Goal: Task Accomplishment & Management: Use online tool/utility

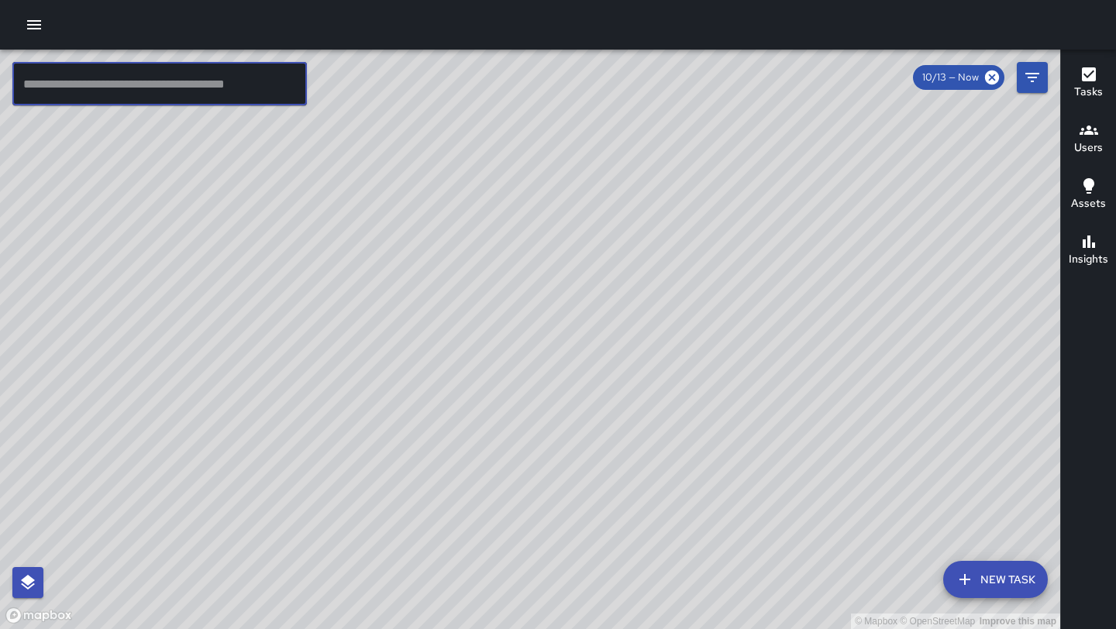
click at [260, 77] on input "text" at bounding box center [159, 83] width 295 height 43
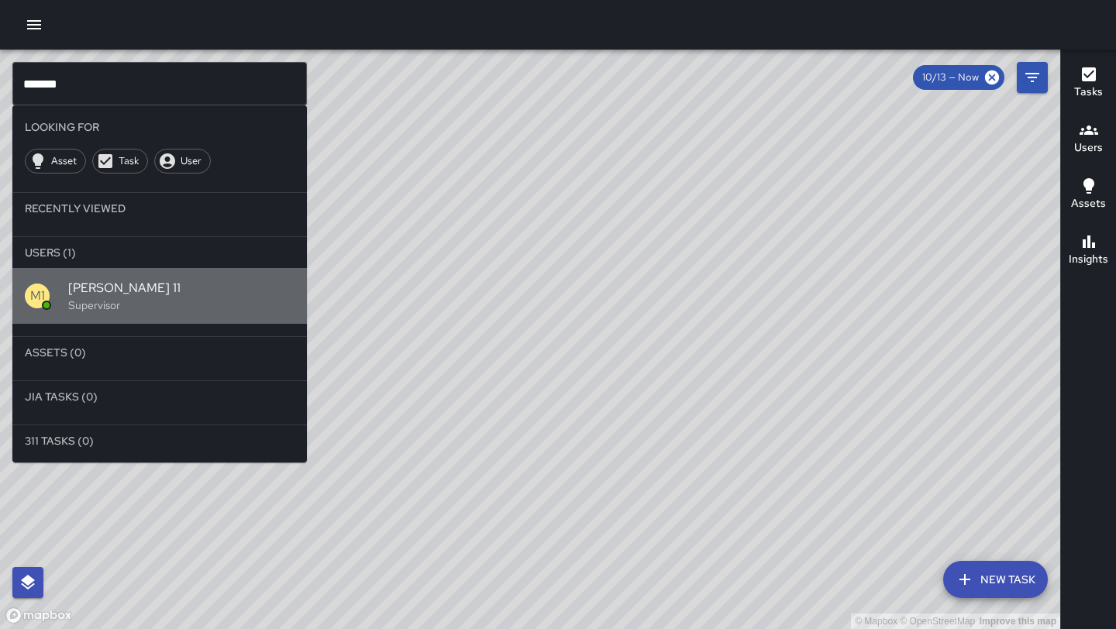
click at [183, 296] on span "[PERSON_NAME] 11" at bounding box center [181, 288] width 226 height 19
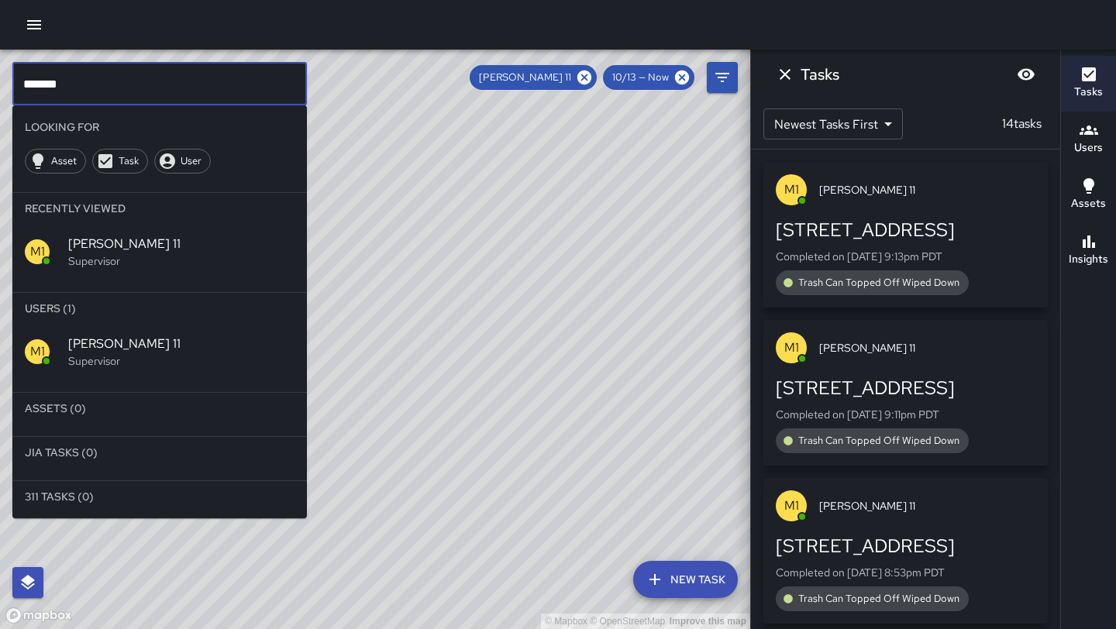
click at [115, 86] on input "*******" at bounding box center [159, 83] width 295 height 43
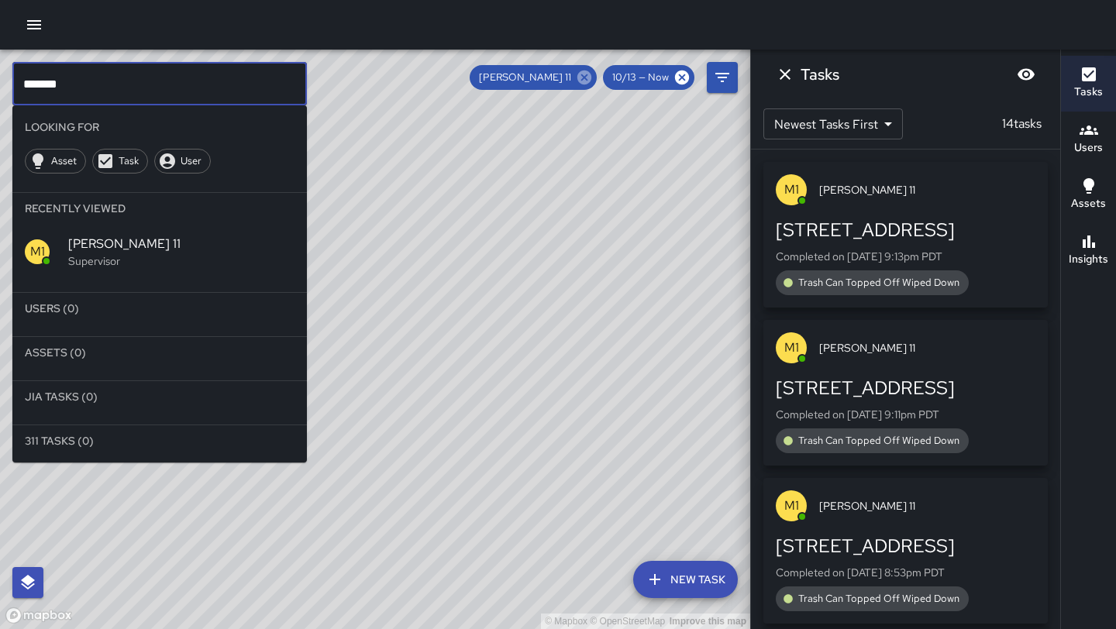
click at [591, 77] on icon at bounding box center [585, 78] width 14 height 14
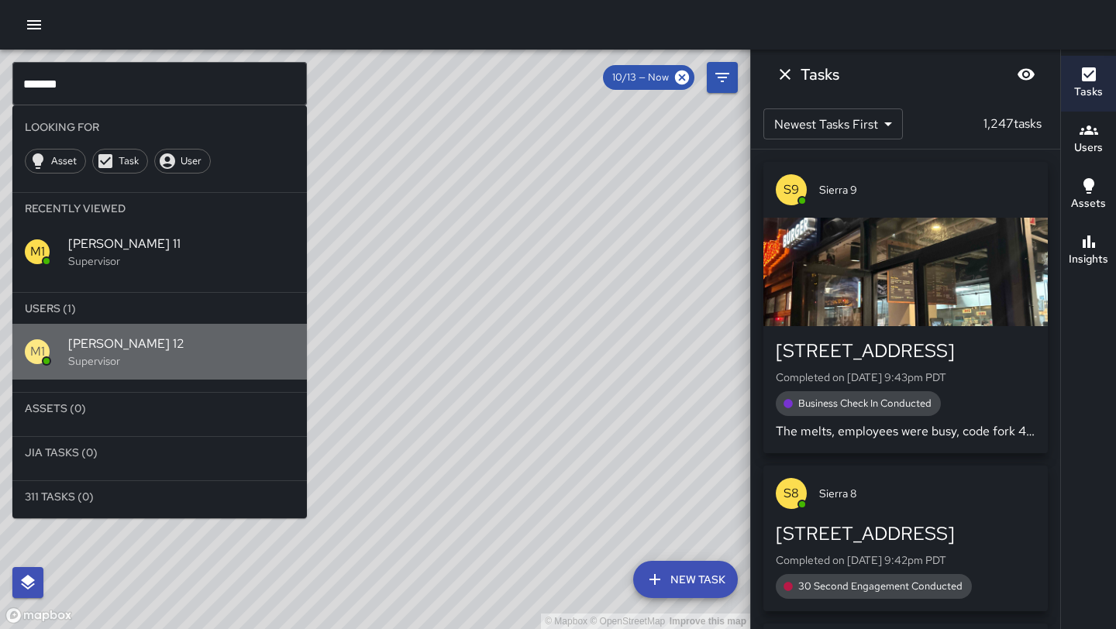
click at [136, 341] on span "[PERSON_NAME] 12" at bounding box center [181, 344] width 226 height 19
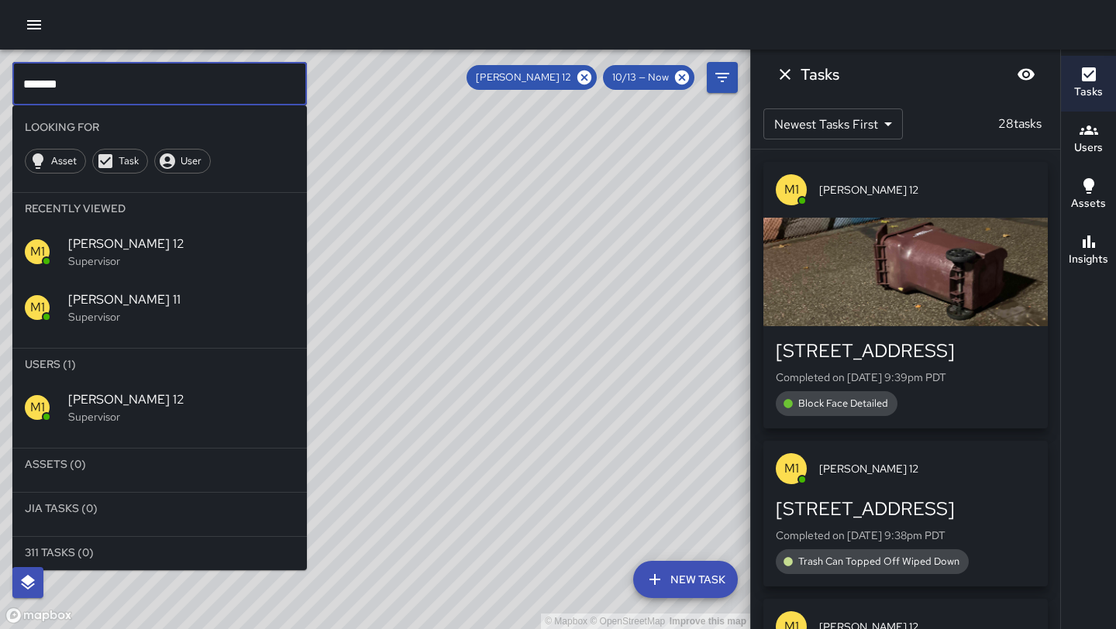
click at [208, 85] on input "*******" at bounding box center [159, 83] width 295 height 43
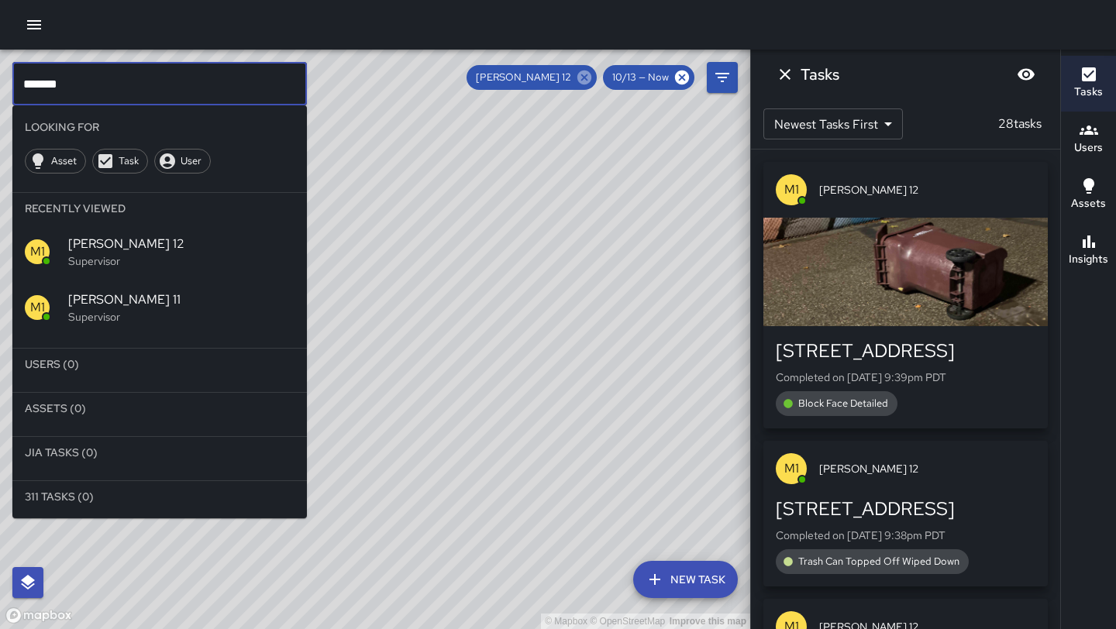
click at [587, 78] on icon at bounding box center [584, 77] width 17 height 17
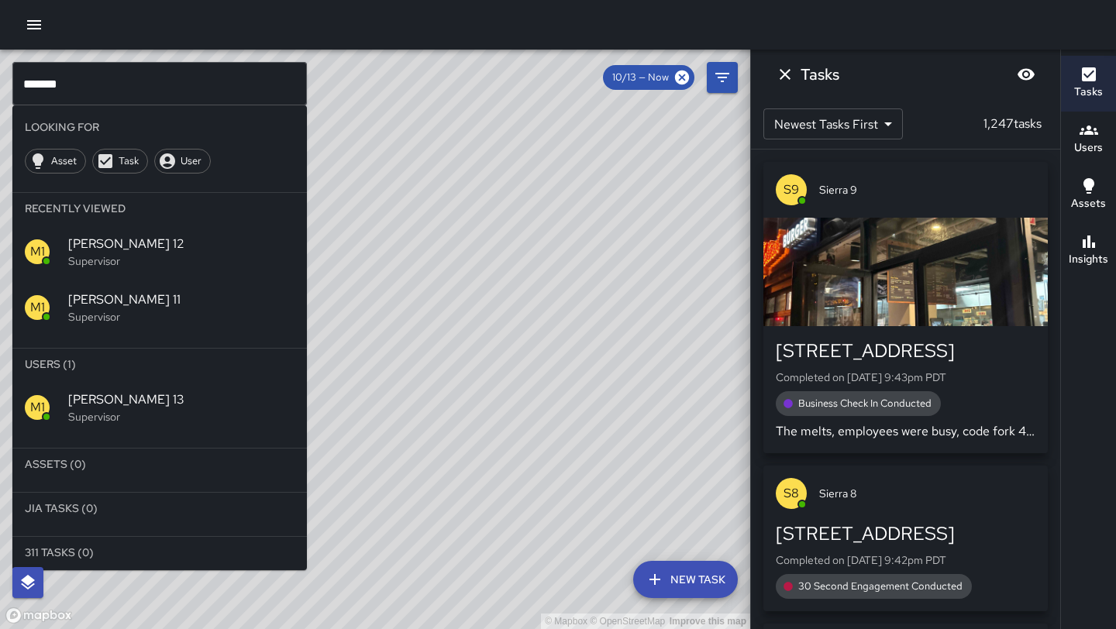
click at [116, 410] on p "Supervisor" at bounding box center [181, 417] width 226 height 16
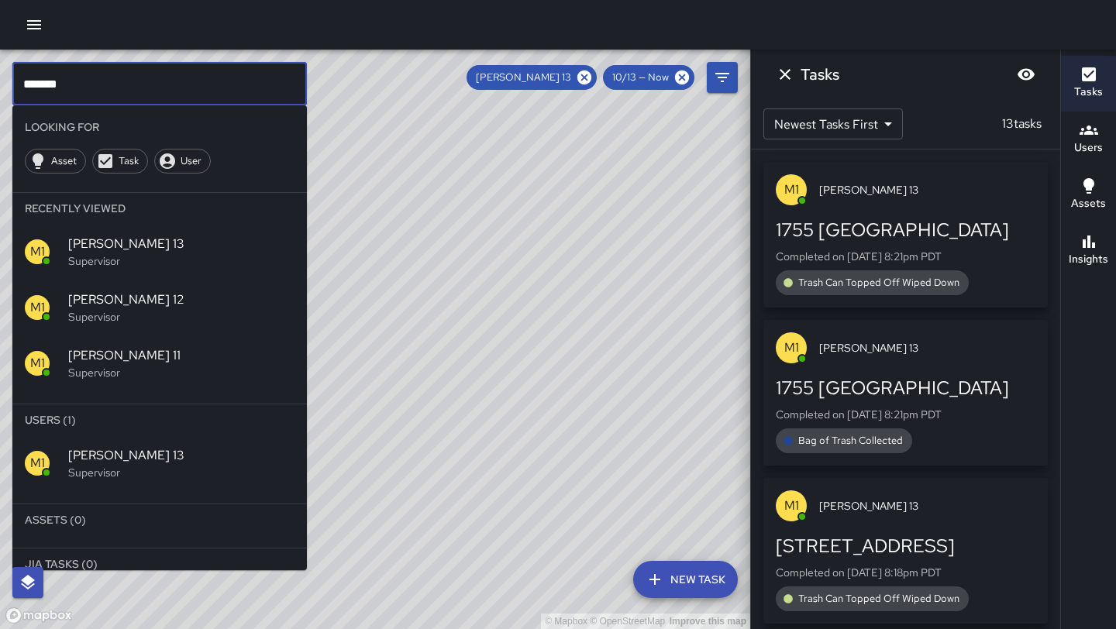
click at [175, 95] on input "*******" at bounding box center [159, 83] width 295 height 43
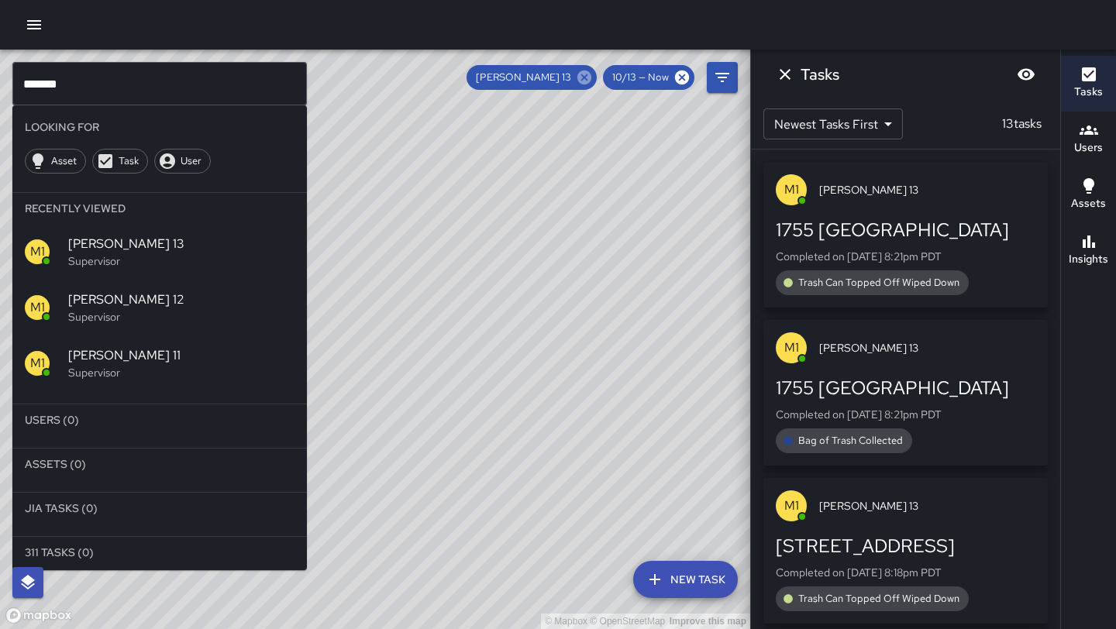
click at [589, 81] on icon at bounding box center [585, 78] width 14 height 14
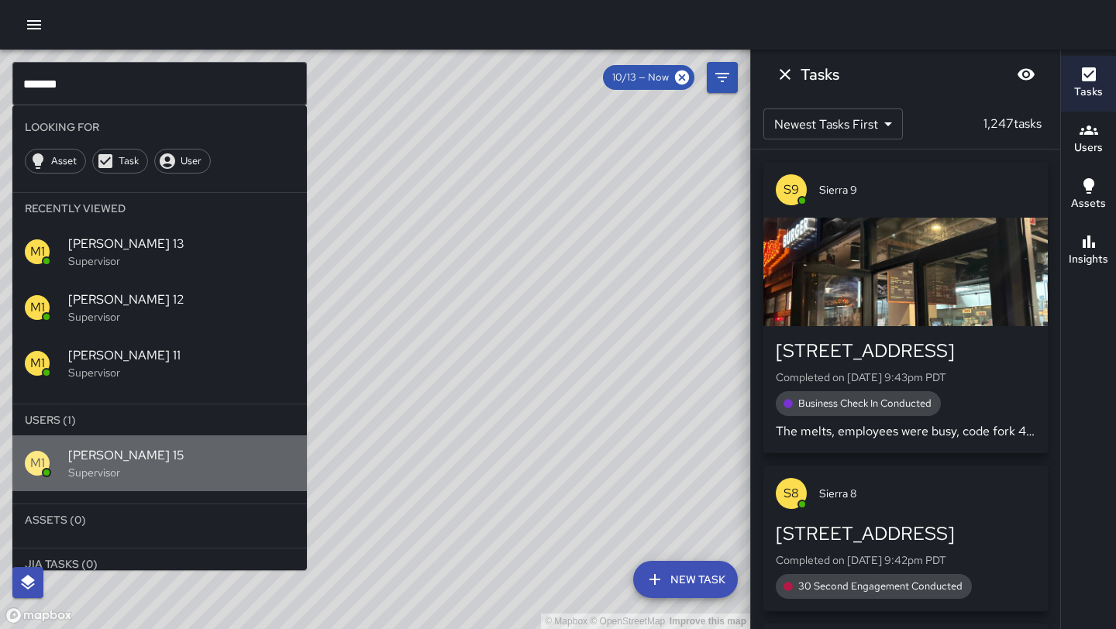
click at [101, 468] on p "Supervisor" at bounding box center [181, 473] width 226 height 16
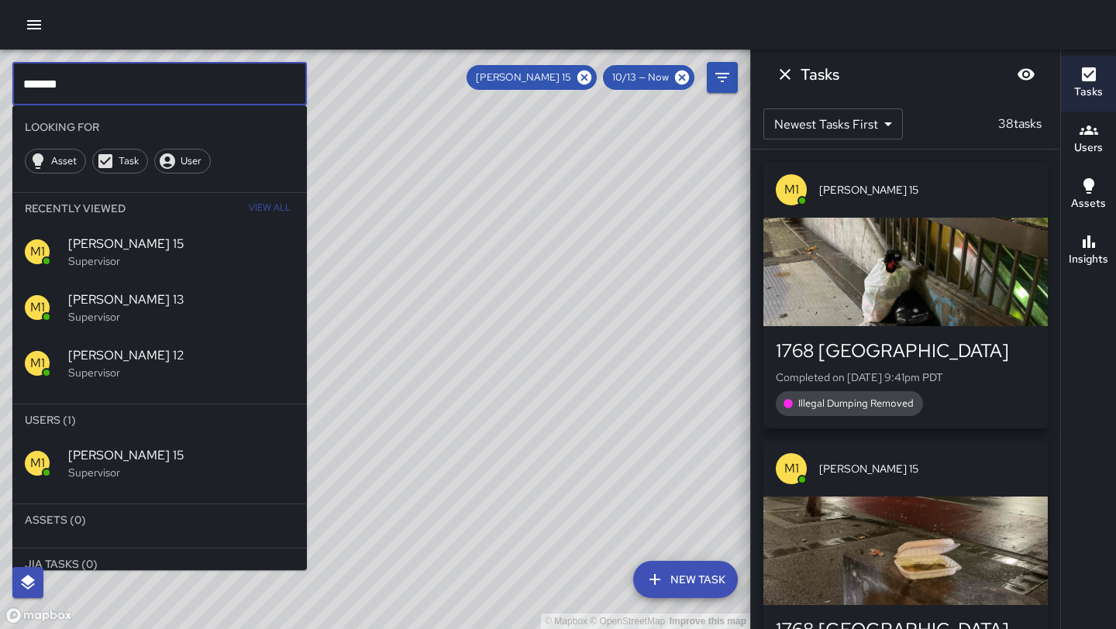
click at [174, 91] on input "*******" at bounding box center [159, 83] width 295 height 43
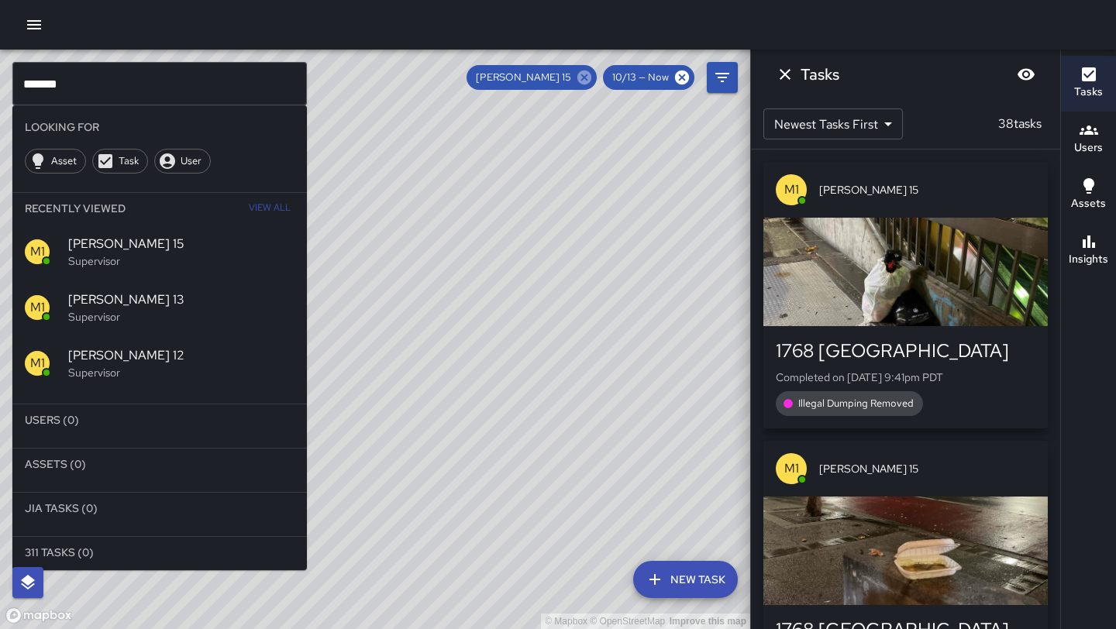
click at [592, 71] on icon at bounding box center [584, 77] width 17 height 17
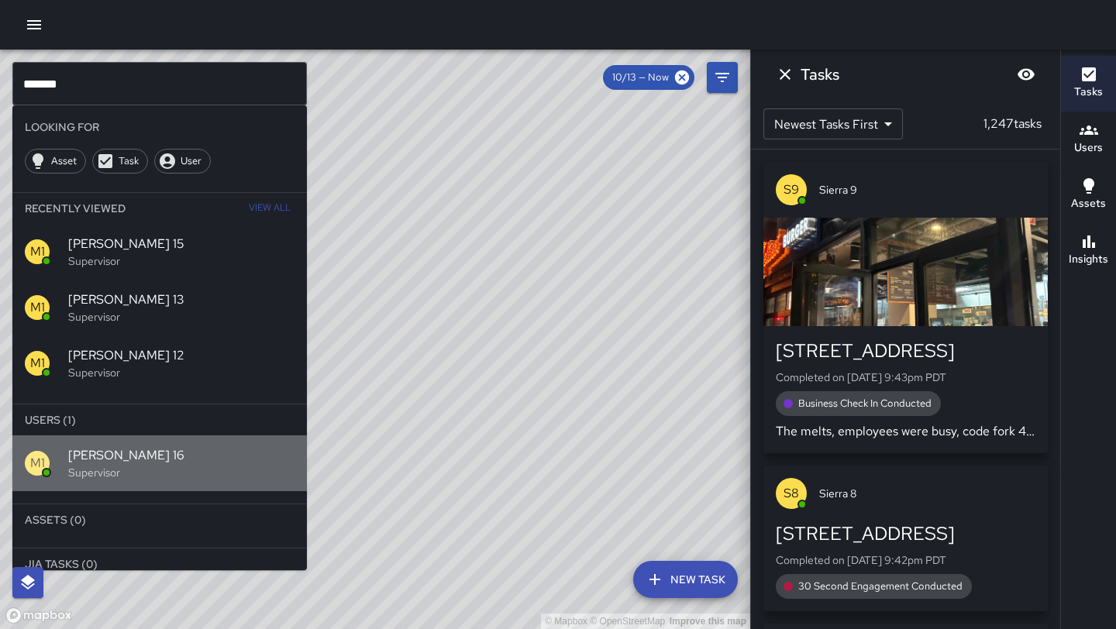
click at [118, 473] on p "Supervisor" at bounding box center [181, 473] width 226 height 16
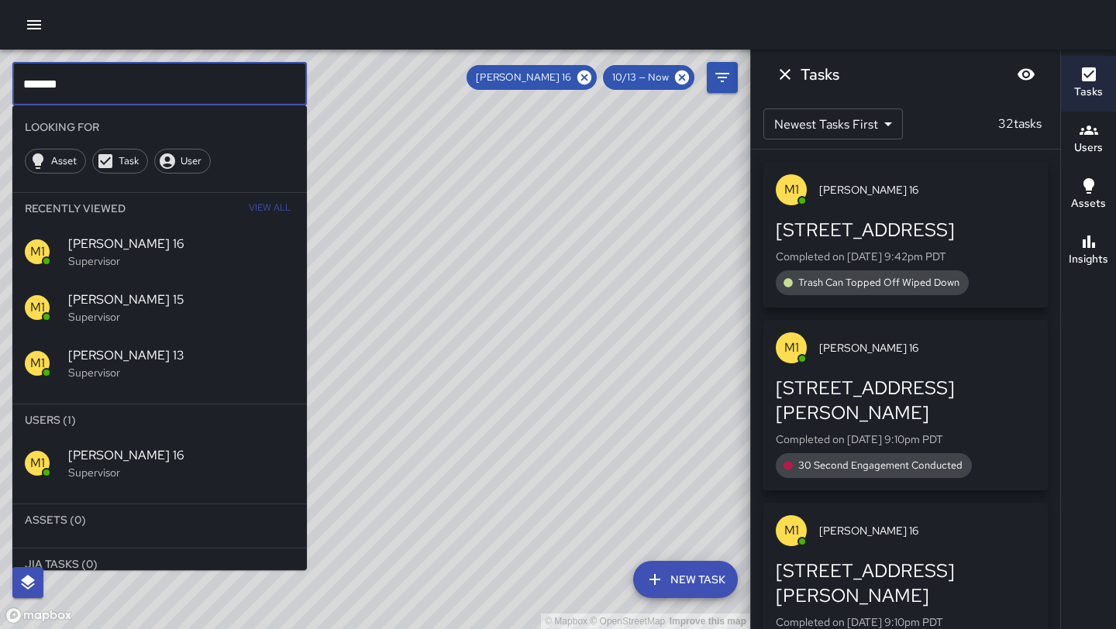
click at [169, 88] on input "*******" at bounding box center [159, 83] width 295 height 43
type input "*"
type input "******"
click at [591, 84] on icon at bounding box center [584, 77] width 17 height 17
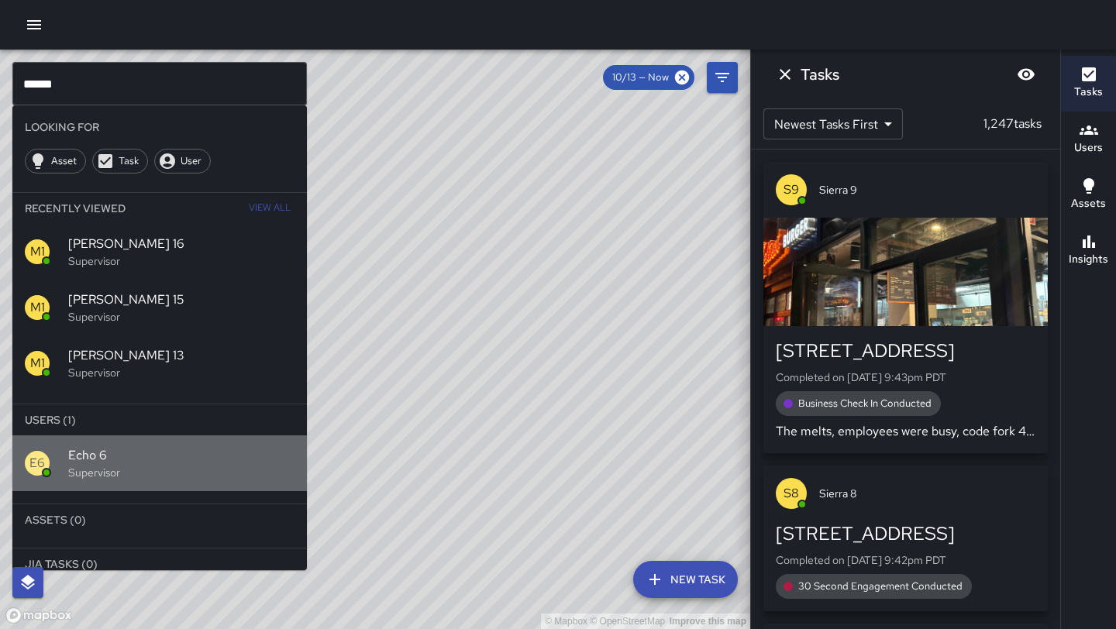
click at [158, 484] on div "E6 Echo 6 Supervisor" at bounding box center [159, 464] width 295 height 56
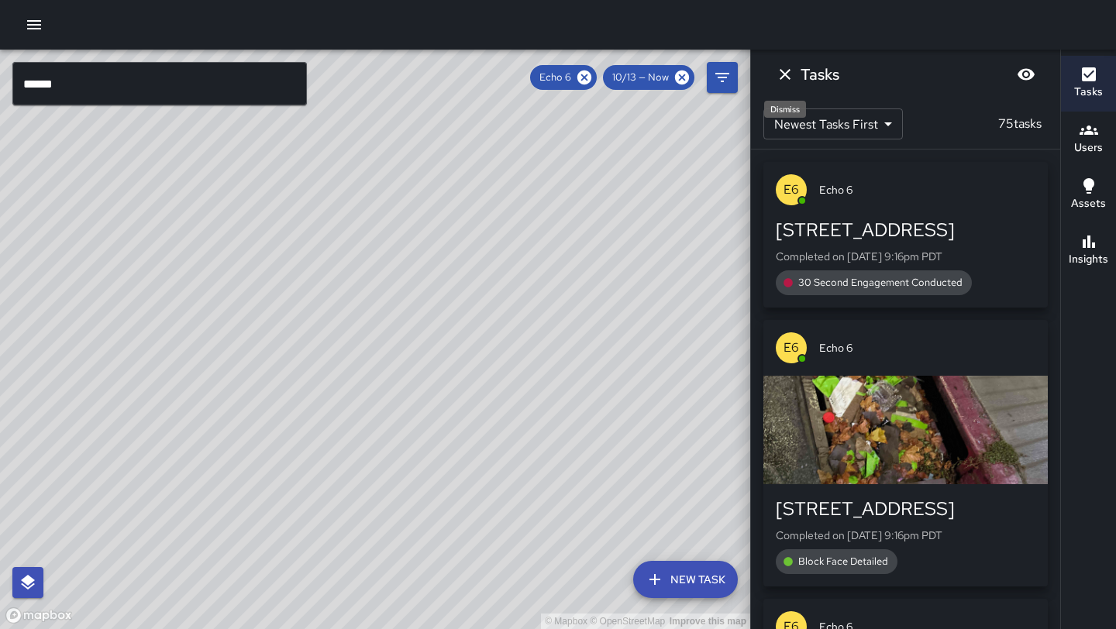
click at [785, 81] on icon "Dismiss" at bounding box center [785, 74] width 19 height 19
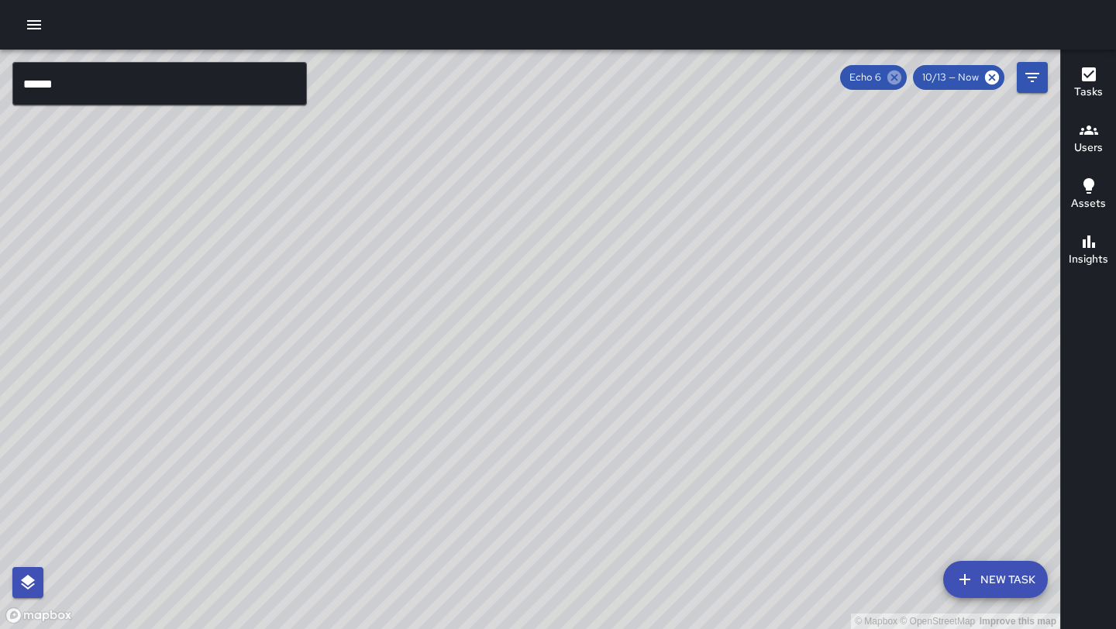
click at [896, 78] on icon at bounding box center [894, 77] width 17 height 17
click at [43, 25] on button "button" at bounding box center [34, 24] width 31 height 31
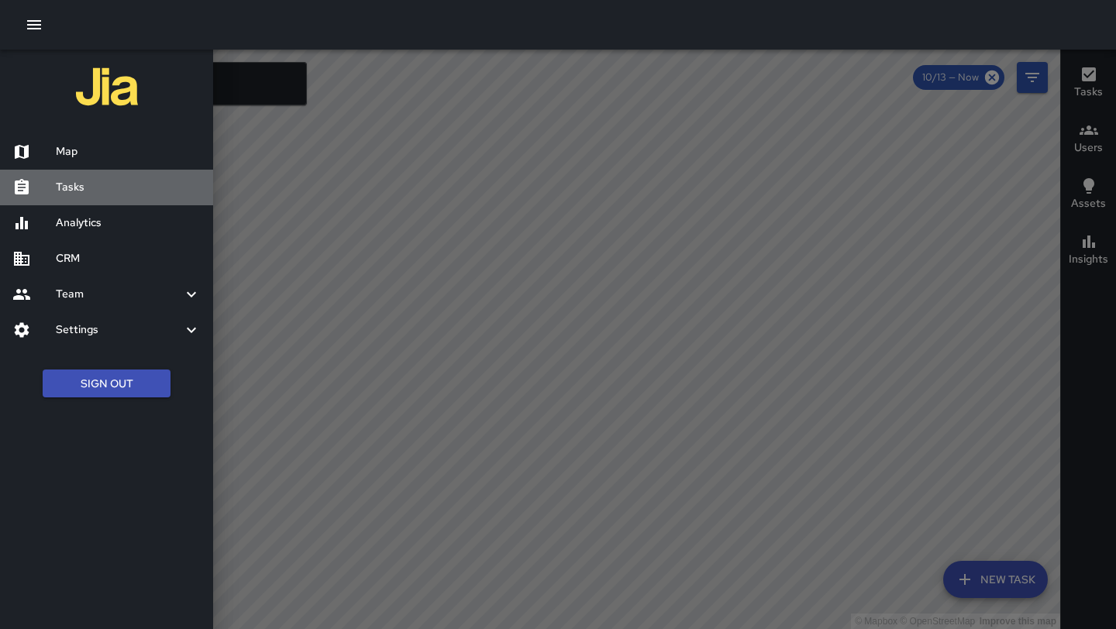
click at [81, 182] on h6 "Tasks" at bounding box center [128, 187] width 145 height 17
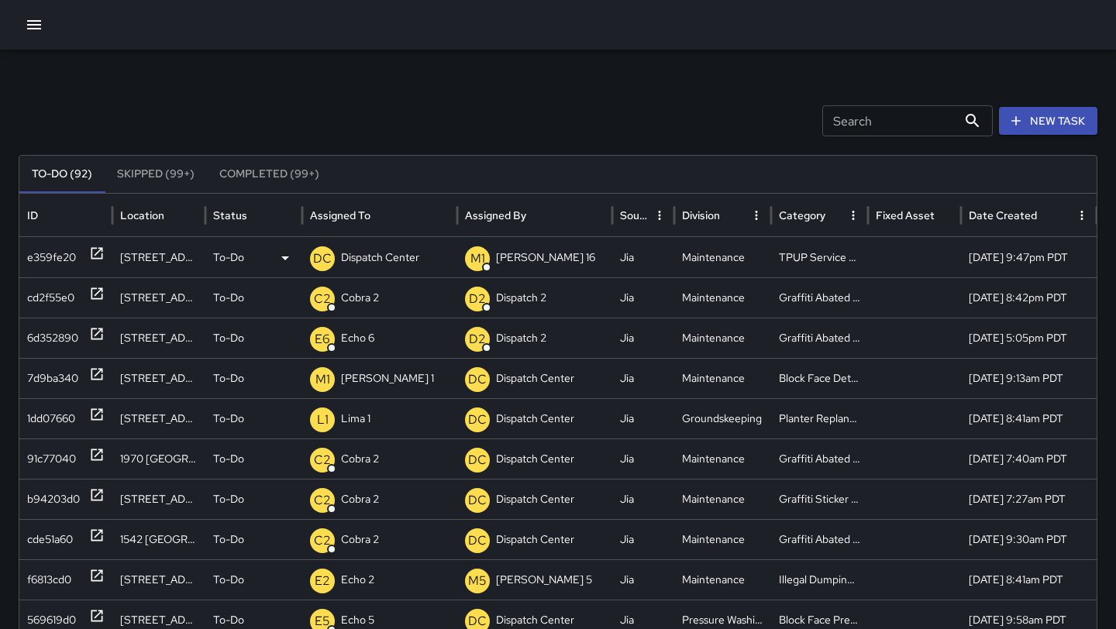
click at [83, 257] on div "e359fe20" at bounding box center [66, 258] width 78 height 40
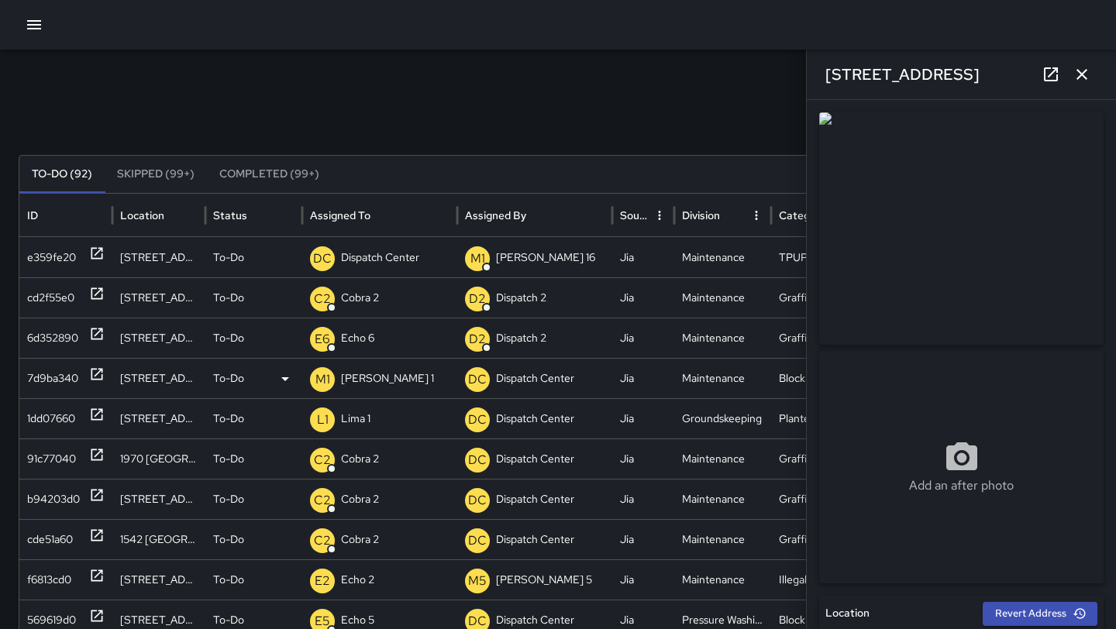
click at [91, 376] on icon at bounding box center [97, 375] width 12 height 12
click at [1087, 74] on icon "button" at bounding box center [1082, 74] width 19 height 19
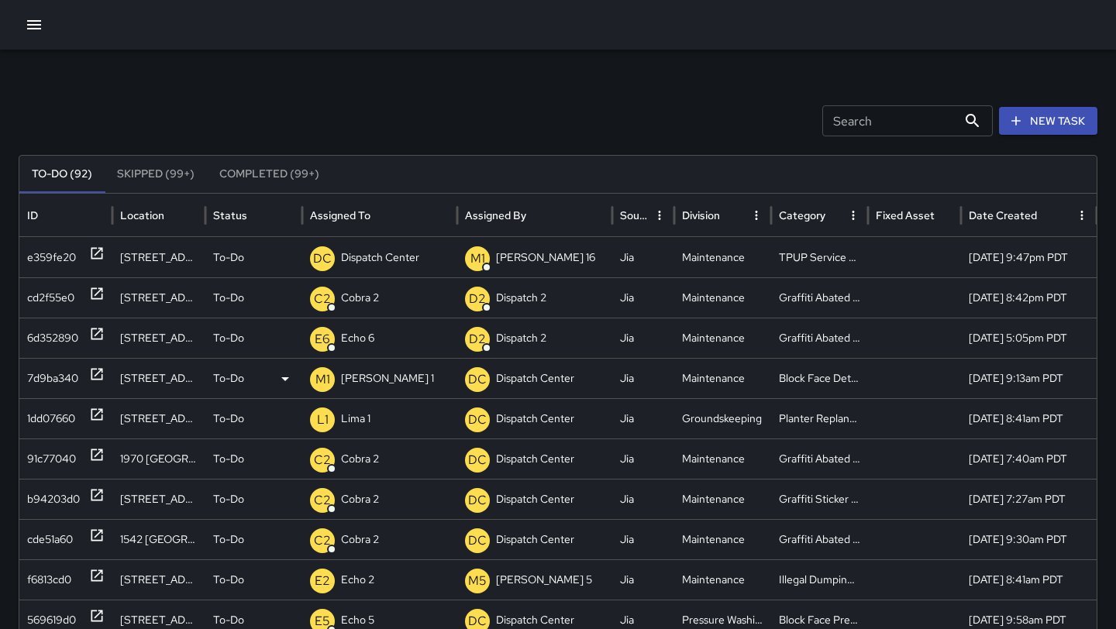
click at [109, 378] on div "7d9ba340" at bounding box center [65, 378] width 93 height 40
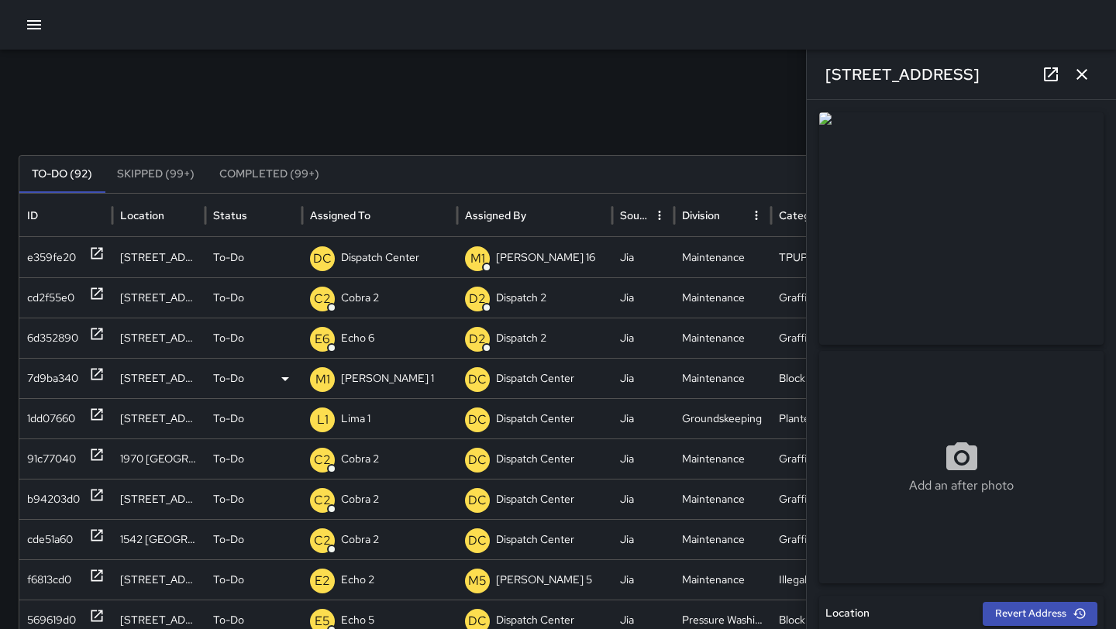
click at [385, 369] on div "M1 [PERSON_NAME] 1" at bounding box center [380, 379] width 140 height 40
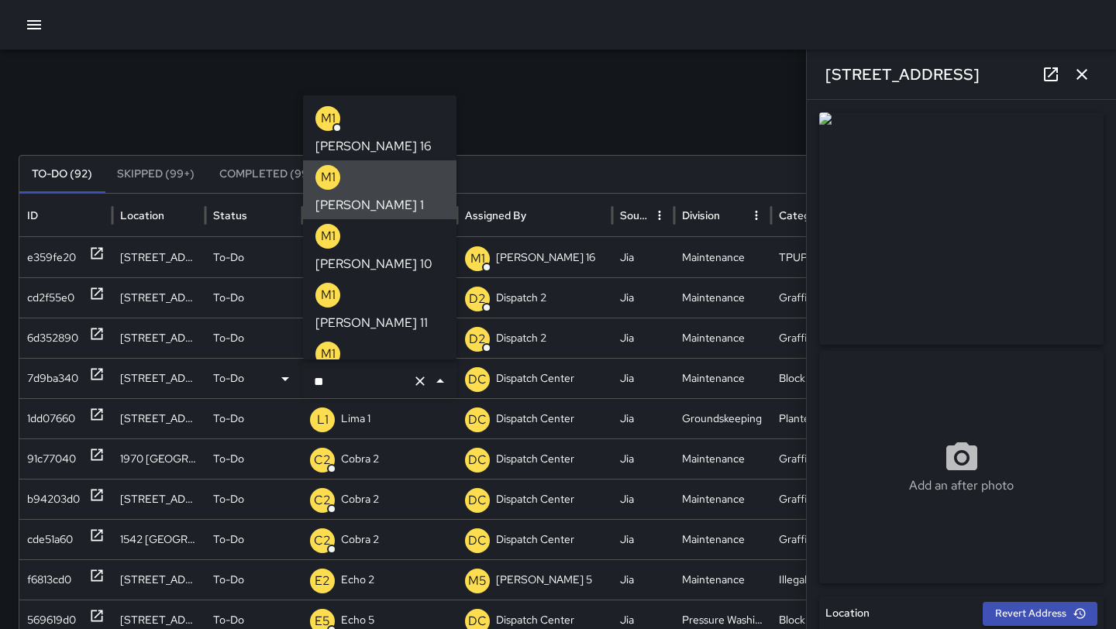
type input "*"
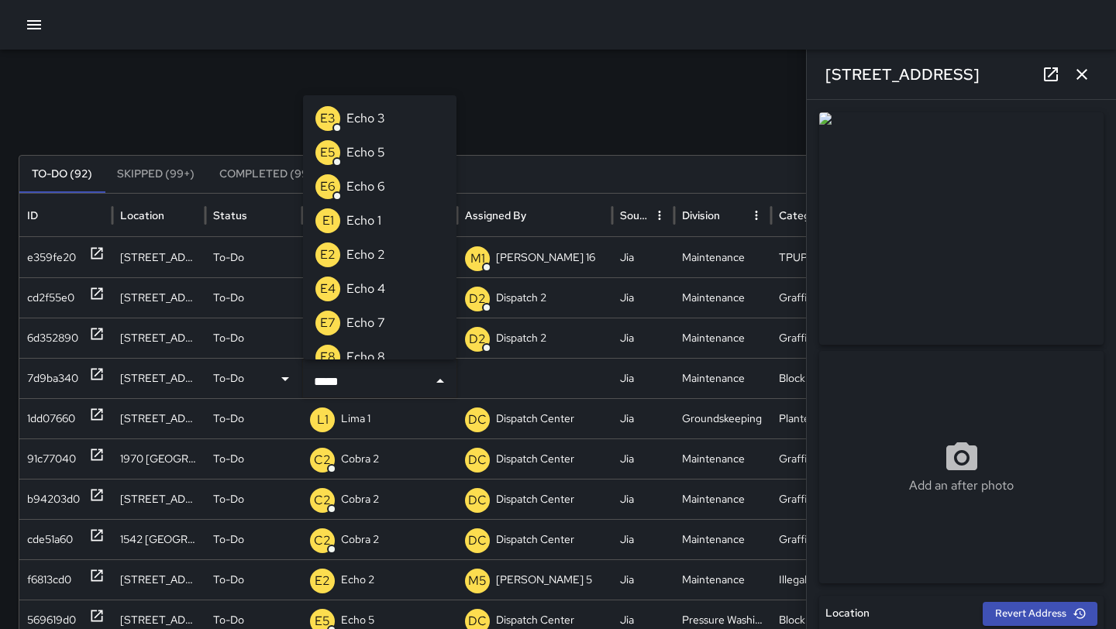
type input "******"
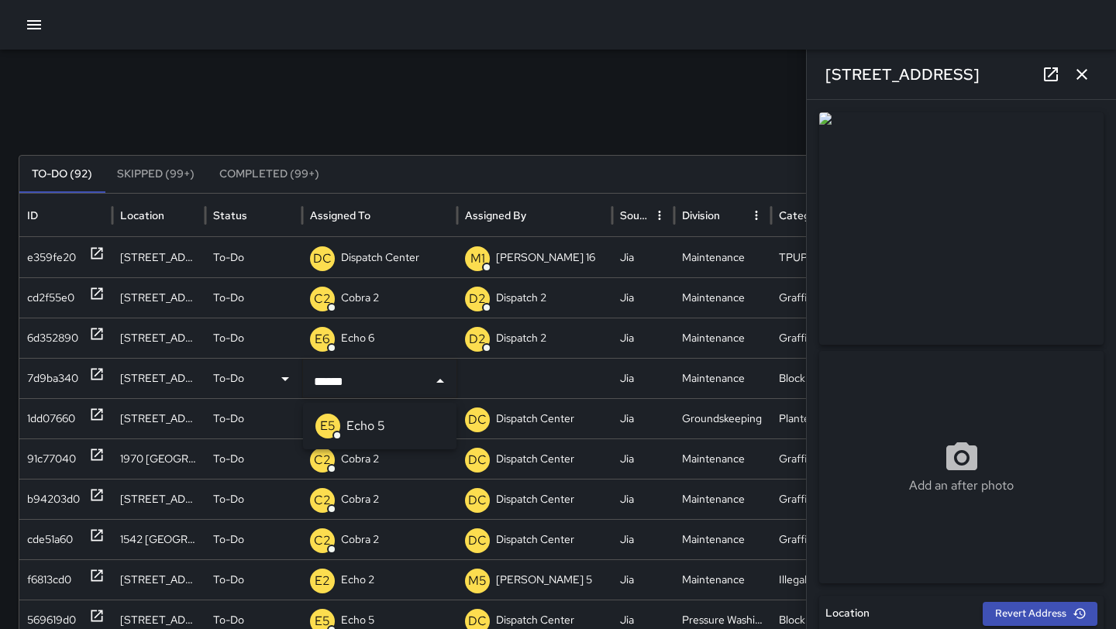
click at [358, 426] on p "Echo 5" at bounding box center [366, 426] width 39 height 19
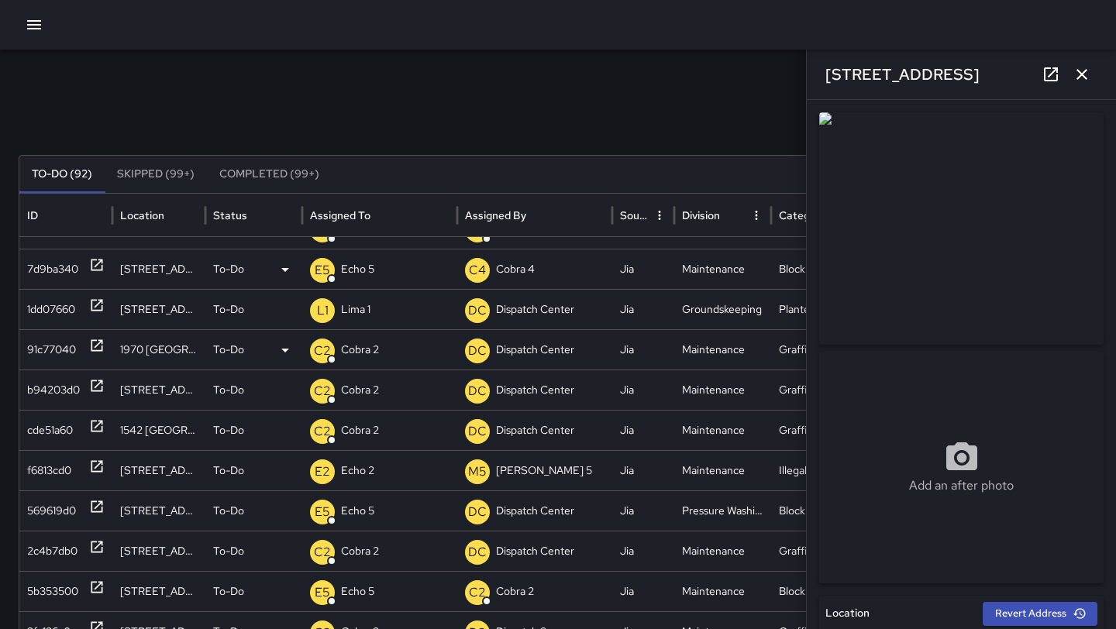
scroll to position [108, 0]
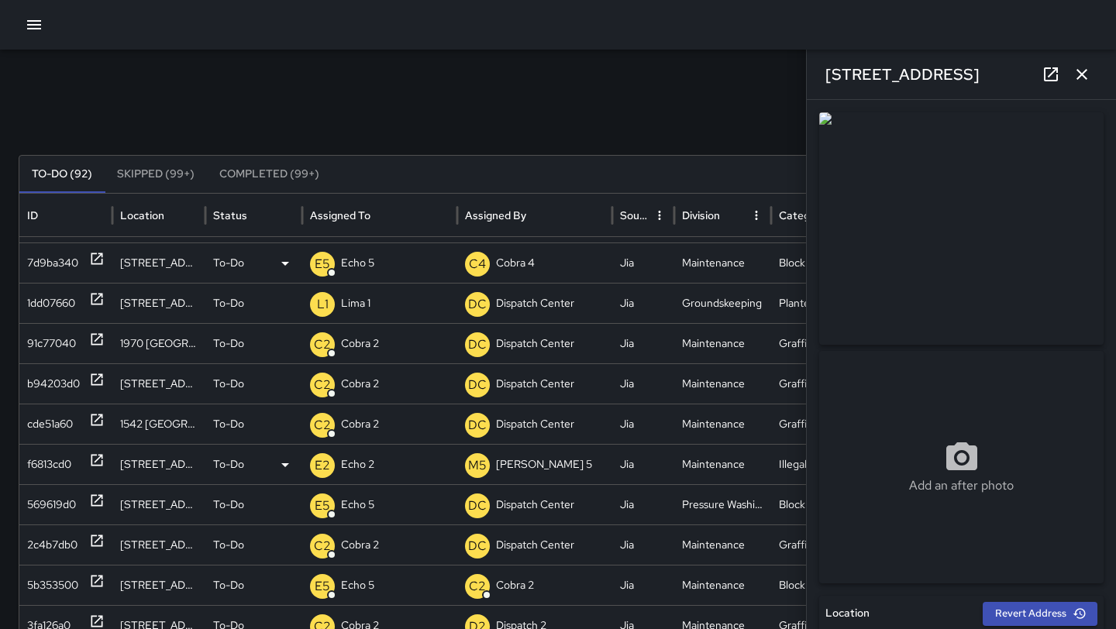
click at [98, 464] on icon at bounding box center [97, 461] width 16 height 16
click at [396, 465] on div "E2 Echo 2" at bounding box center [380, 465] width 140 height 40
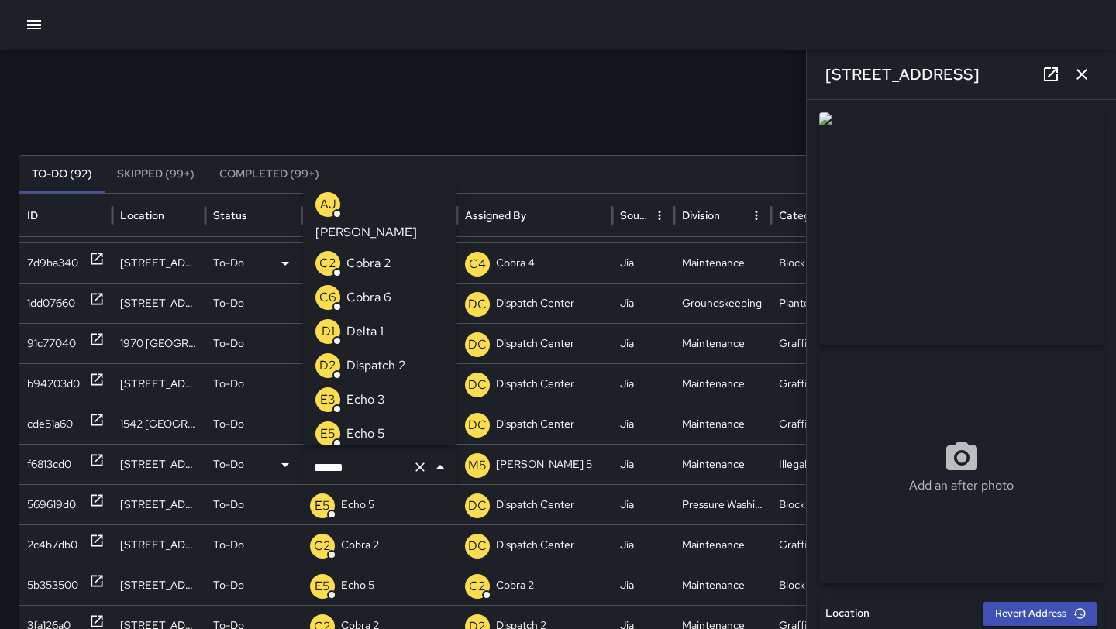
scroll to position [902, 0]
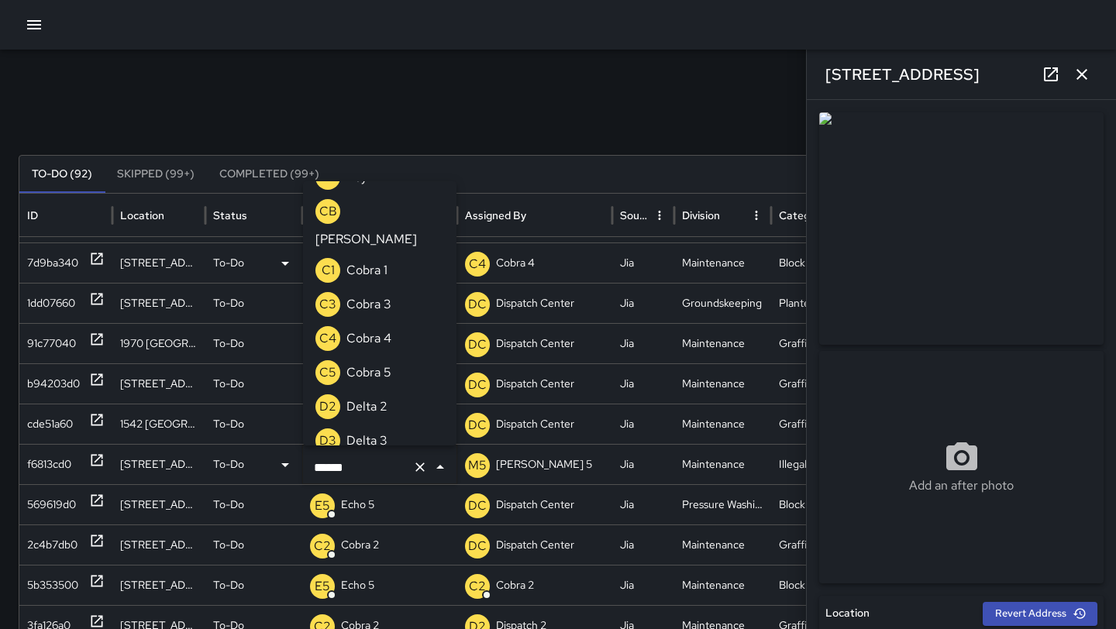
click at [422, 470] on icon "Clear" at bounding box center [420, 468] width 16 height 16
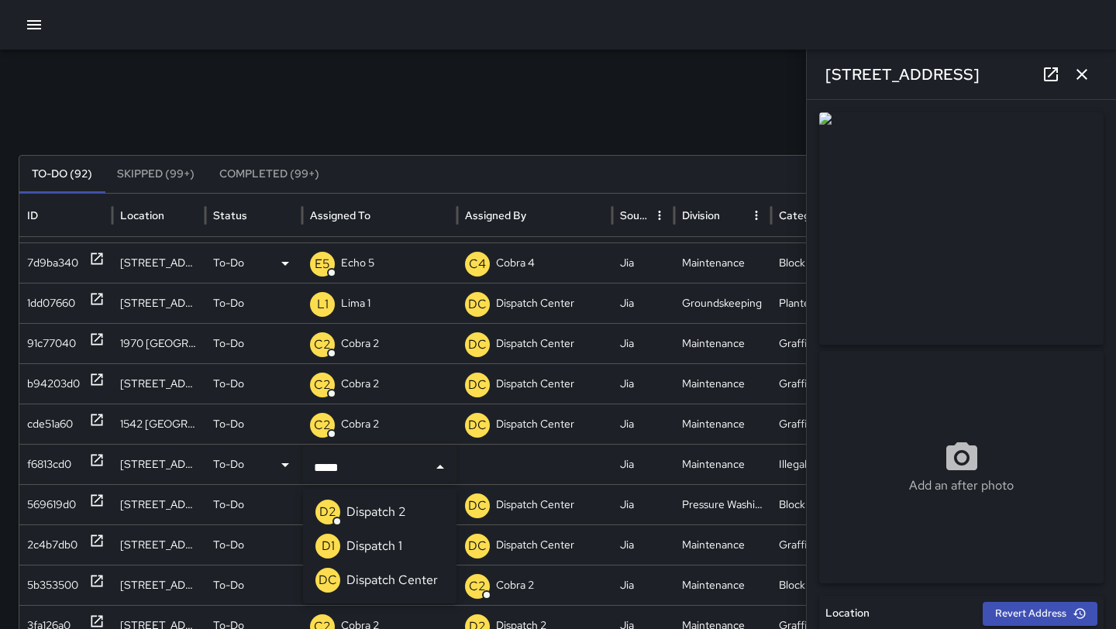
type input "******"
click at [411, 519] on li "D2 Dispatch 2" at bounding box center [379, 512] width 153 height 34
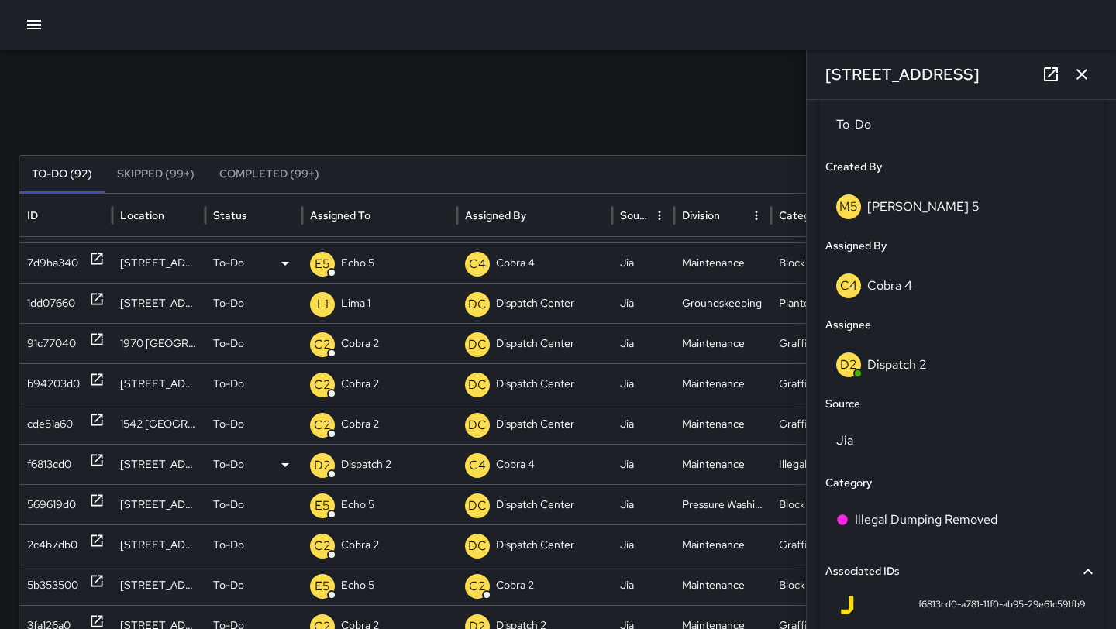
scroll to position [774, 0]
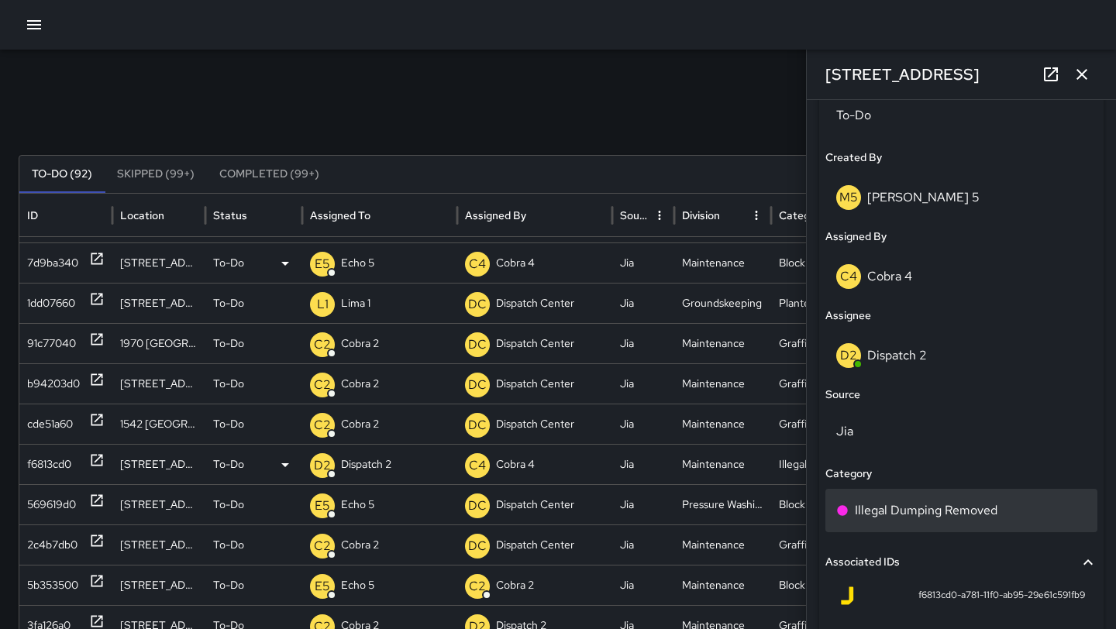
click at [907, 508] on p "Illegal Dumping Removed" at bounding box center [926, 511] width 143 height 19
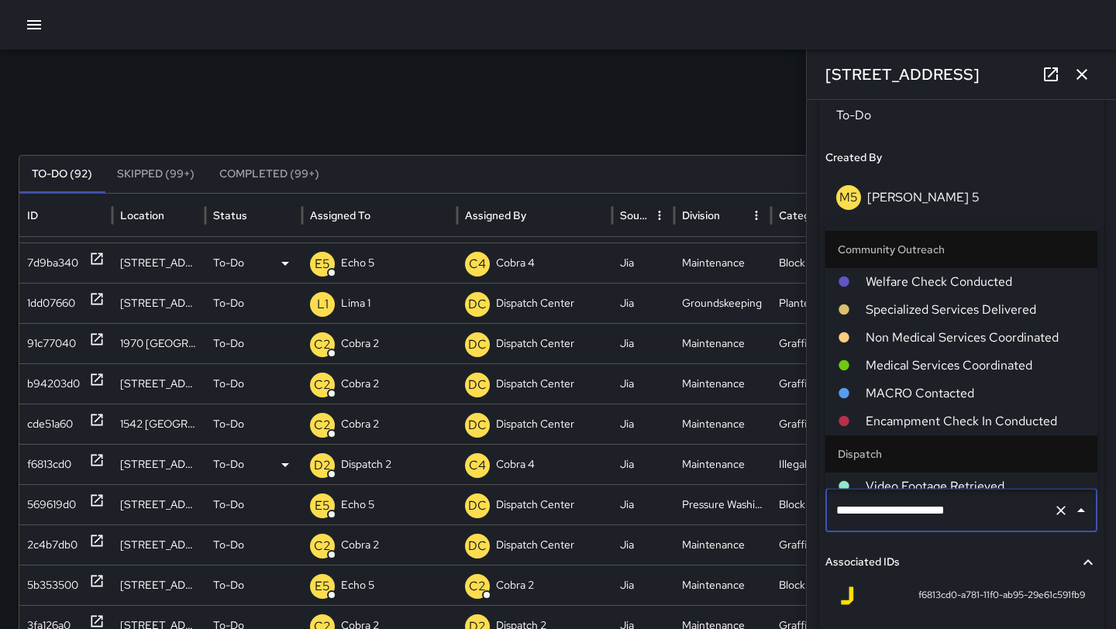
scroll to position [970, 0]
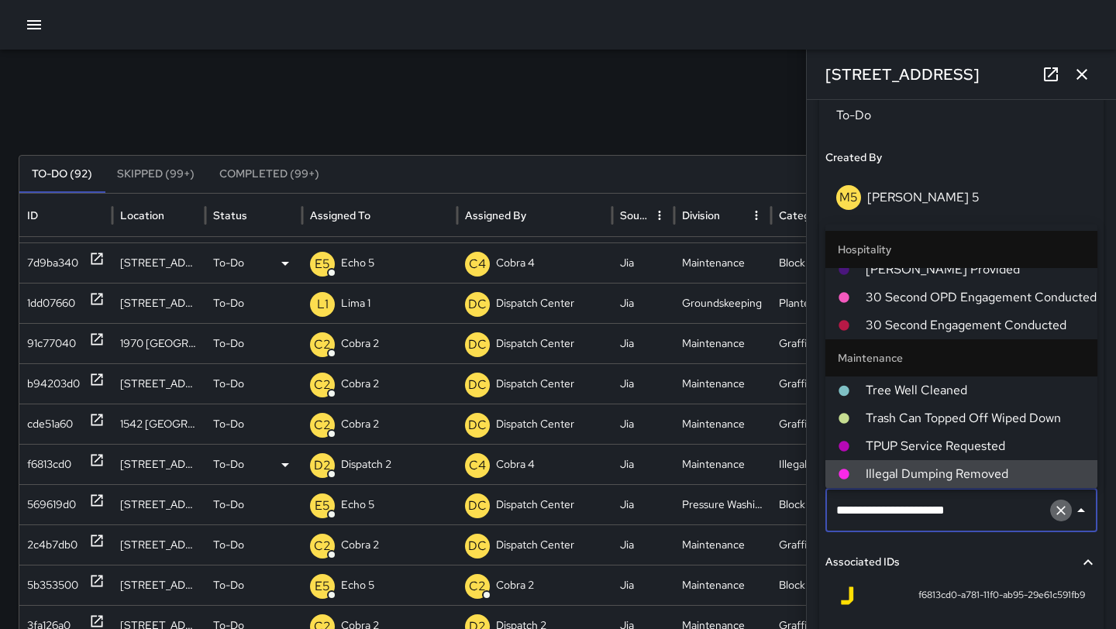
click at [1064, 509] on icon "Clear" at bounding box center [1062, 511] width 16 height 16
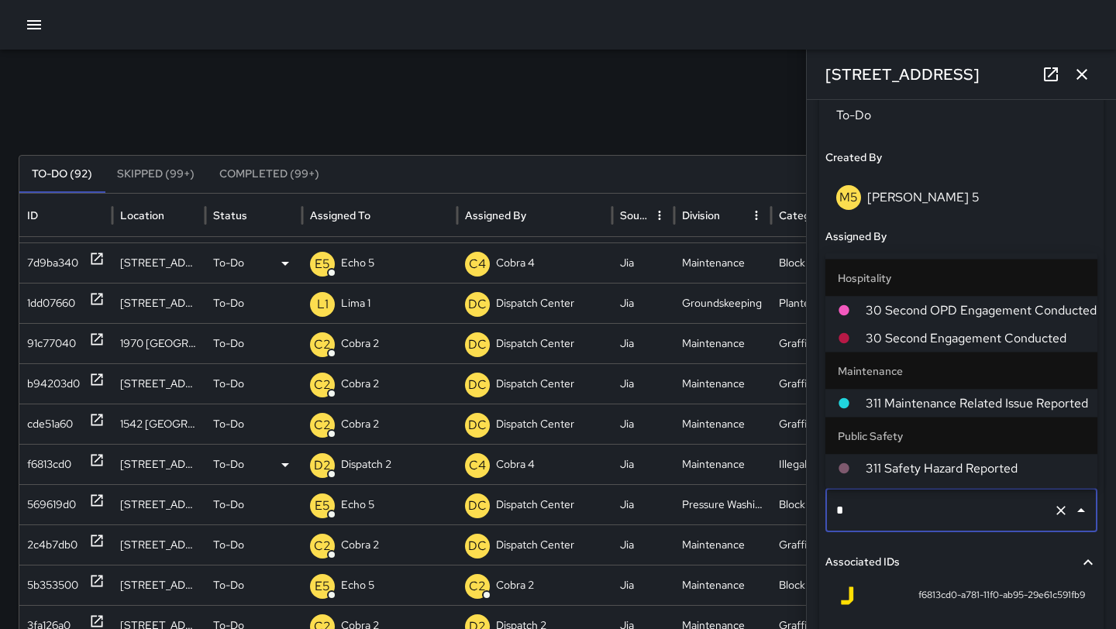
scroll to position [0, 0]
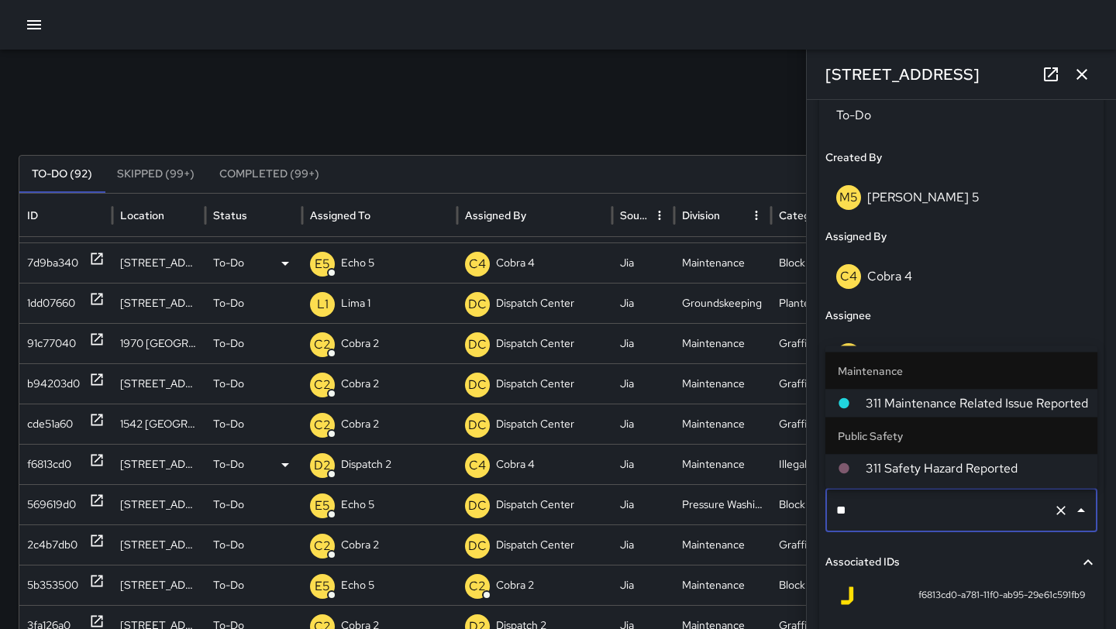
type input "***"
click at [1019, 401] on span "311 Maintenance Related Issue Reported" at bounding box center [975, 404] width 219 height 19
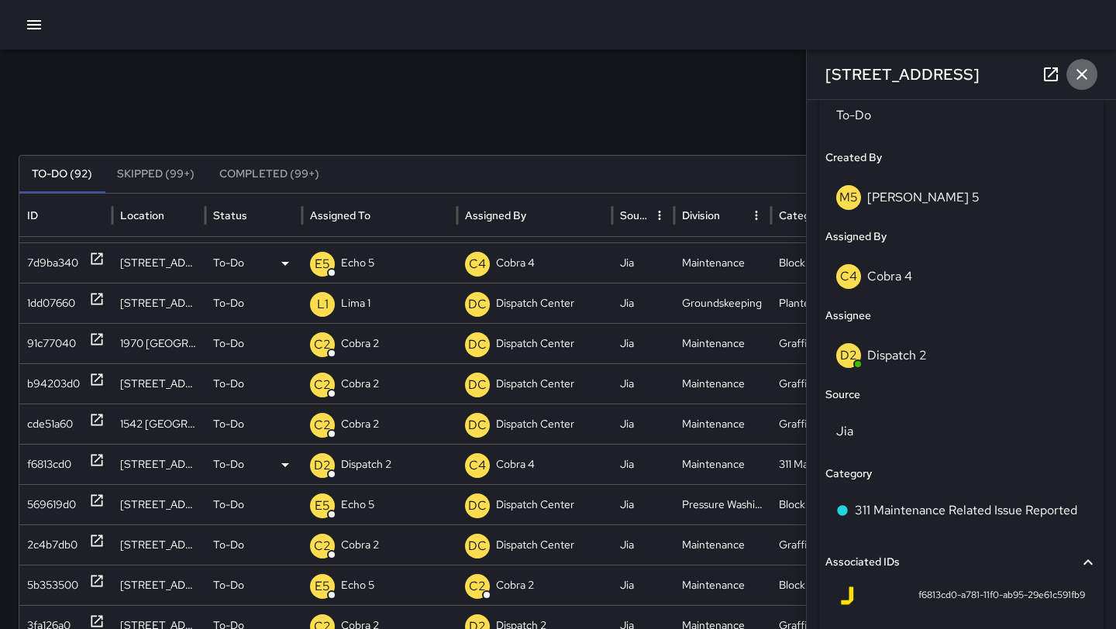
click at [1084, 81] on icon "button" at bounding box center [1082, 74] width 19 height 19
